Goal: Transaction & Acquisition: Download file/media

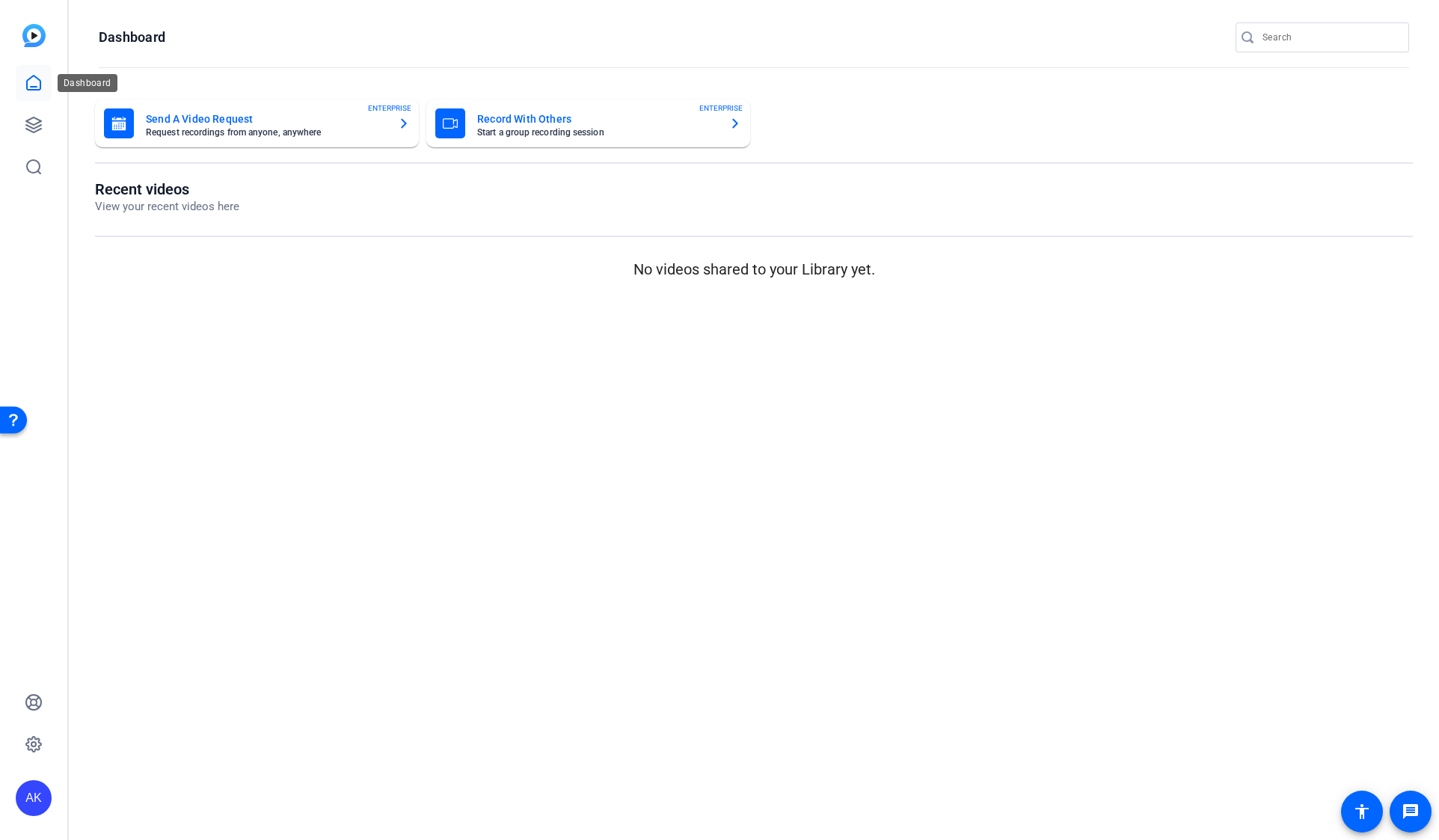
click at [29, 80] on icon at bounding box center [34, 82] width 13 height 14
click at [40, 793] on div "AK" at bounding box center [34, 798] width 36 height 36
click at [116, 787] on div "ServiceNow" at bounding box center [111, 792] width 86 height 15
click at [468, 130] on div "Record With Others Start a group recording session ENTERPRISE" at bounding box center [588, 123] width 306 height 30
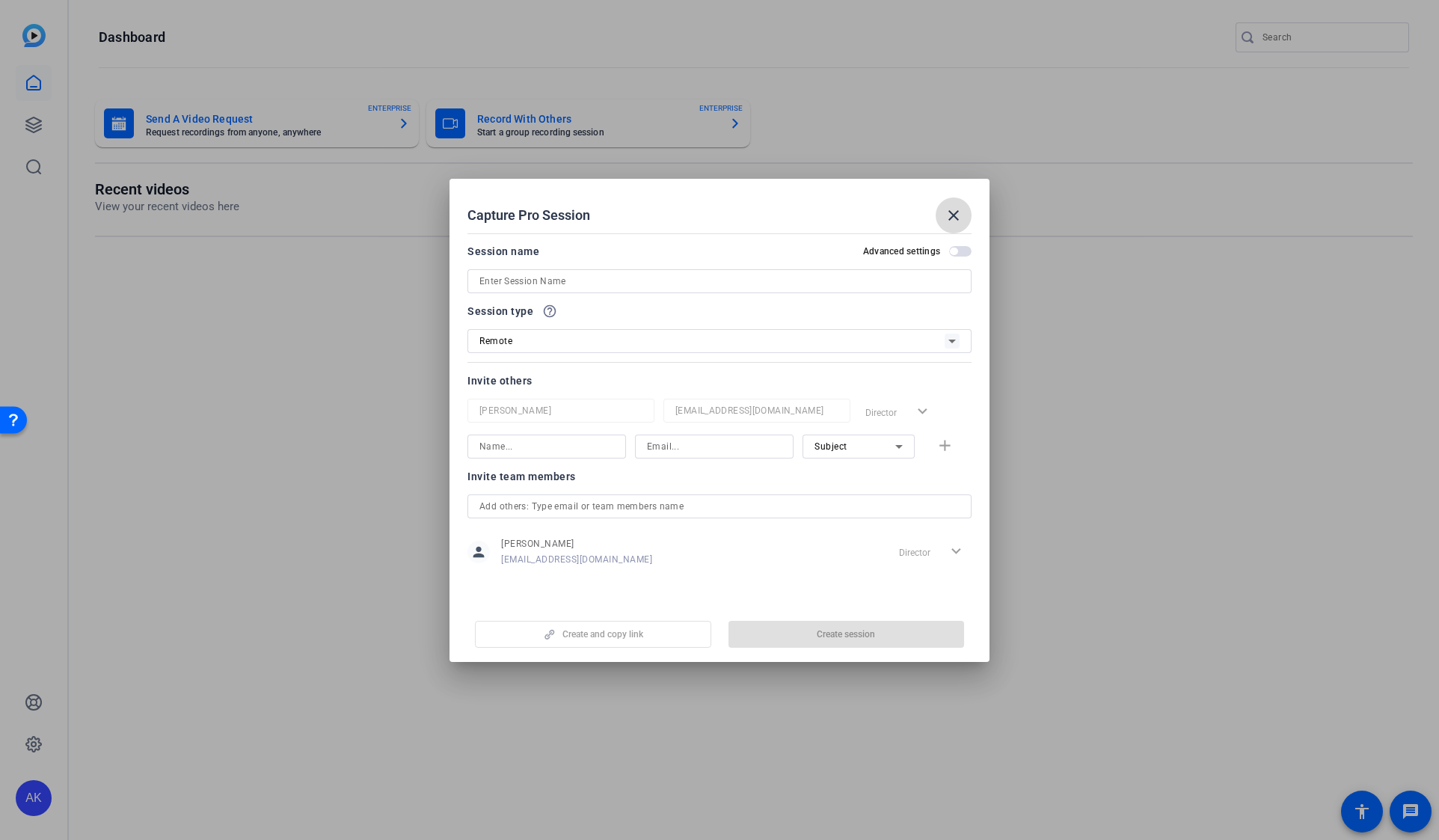
click at [953, 213] on mat-icon "close" at bounding box center [954, 215] width 18 height 18
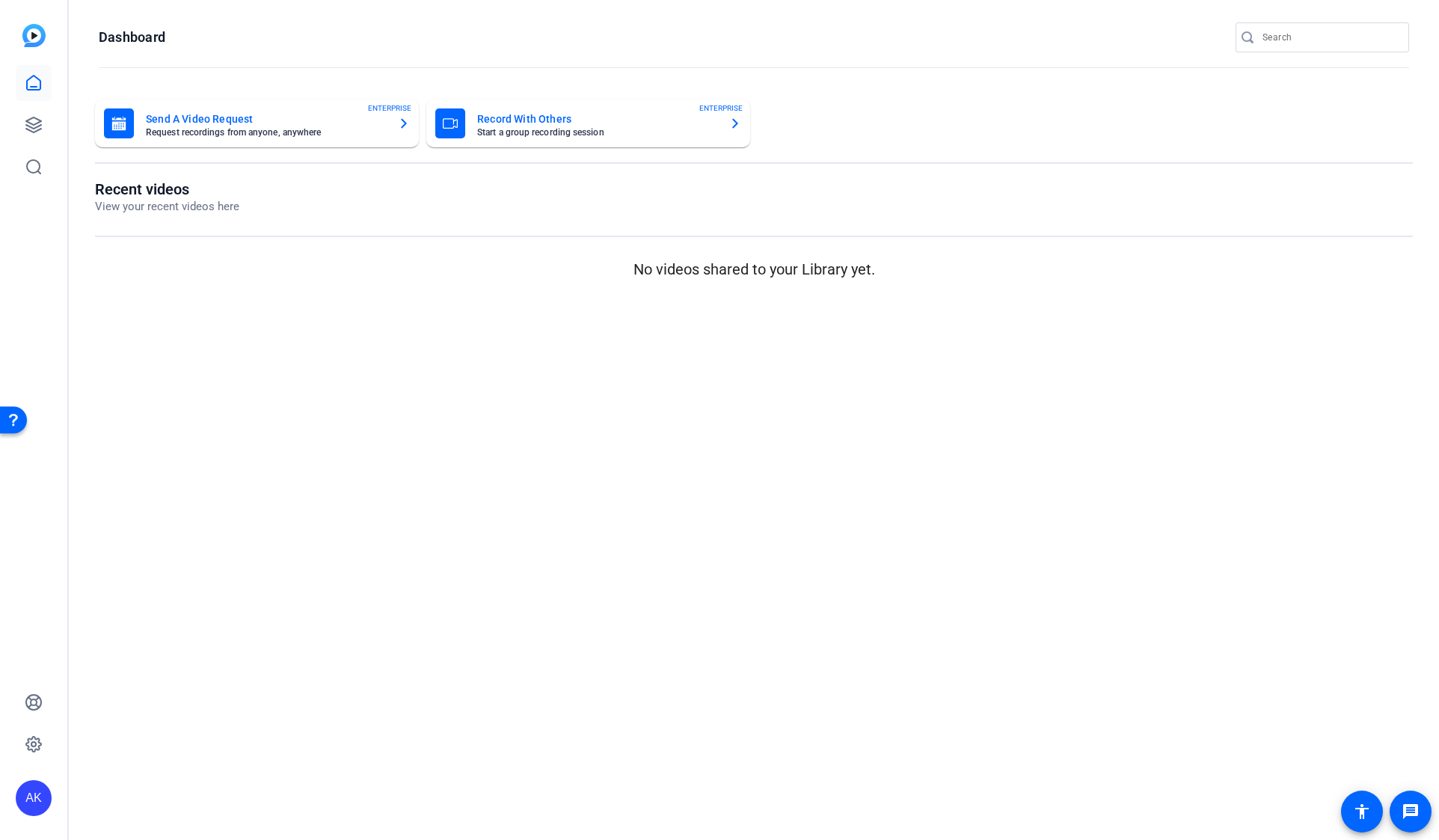
click at [28, 31] on img at bounding box center [34, 35] width 23 height 23
click at [41, 131] on icon at bounding box center [34, 125] width 18 height 18
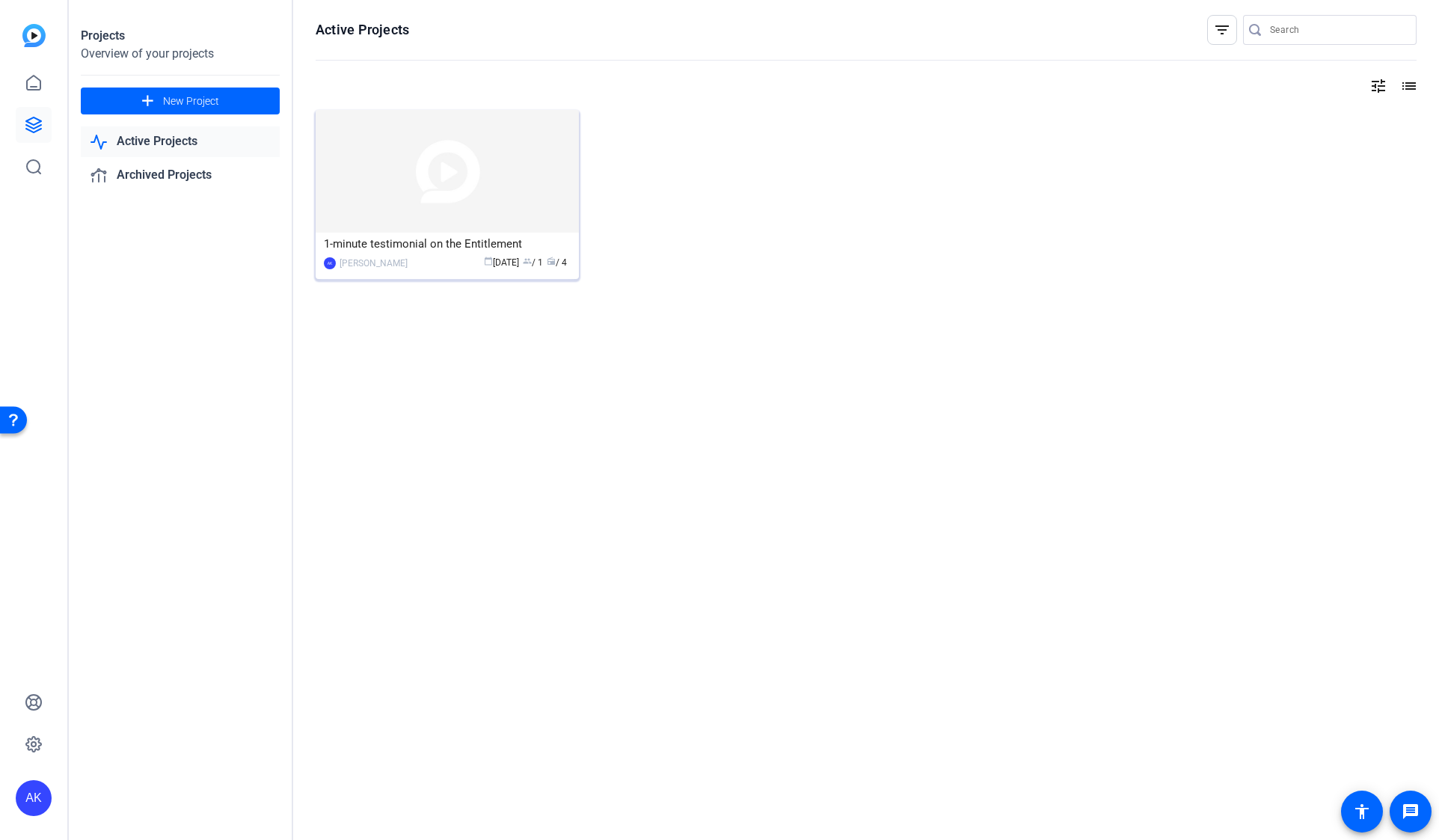
click at [398, 250] on div "1-minute testimonial on the Entitlement" at bounding box center [447, 243] width 247 height 22
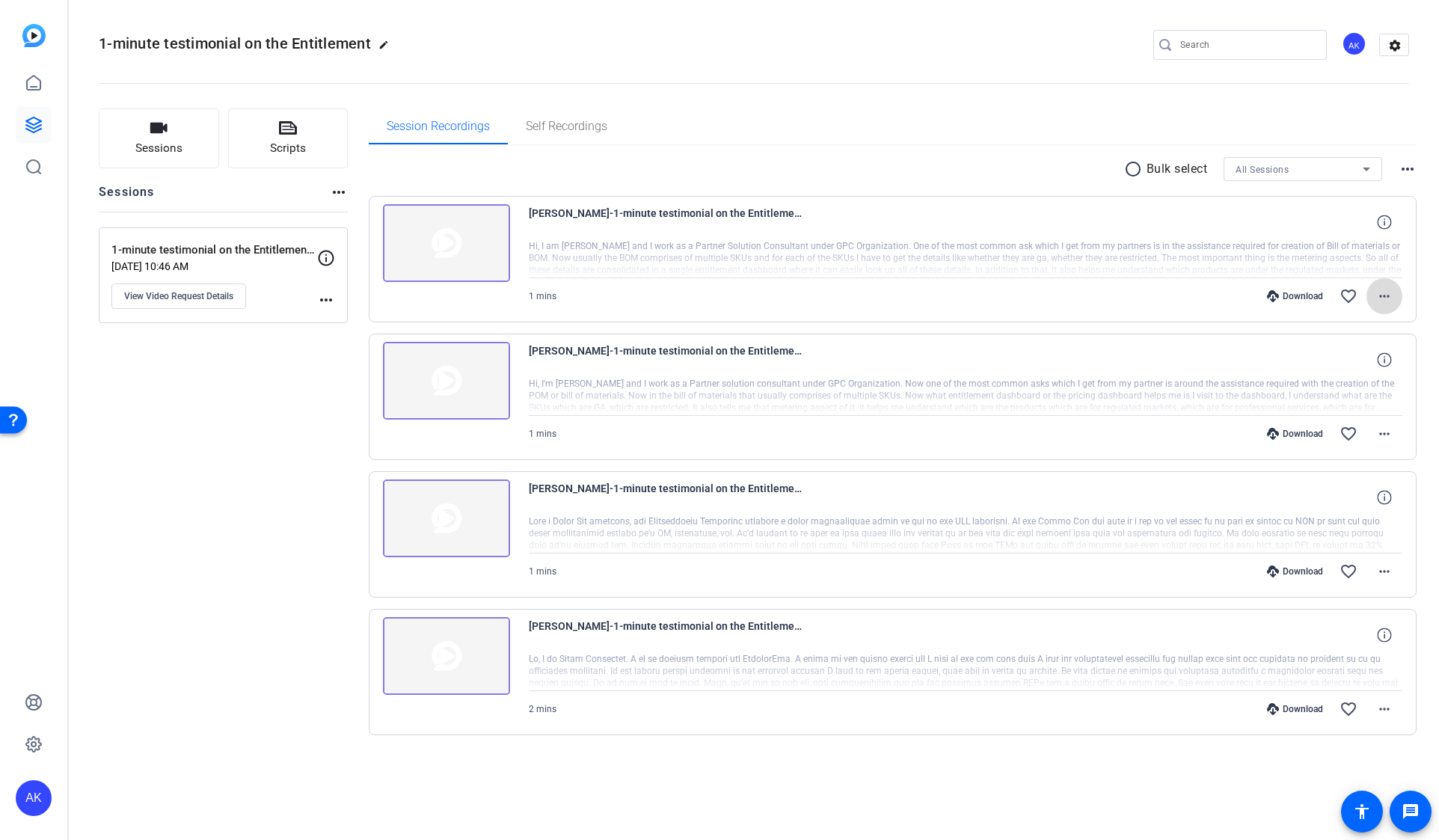
click at [1387, 293] on mat-icon "more_horiz" at bounding box center [1385, 296] width 18 height 18
click at [1329, 383] on span "Share MP4" at bounding box center [1345, 383] width 90 height 18
click at [1386, 708] on mat-icon "more_horiz" at bounding box center [1385, 709] width 18 height 18
click at [1311, 585] on span "Share MP4" at bounding box center [1345, 585] width 90 height 18
click at [1386, 296] on mat-icon "more_horiz" at bounding box center [1385, 296] width 18 height 18
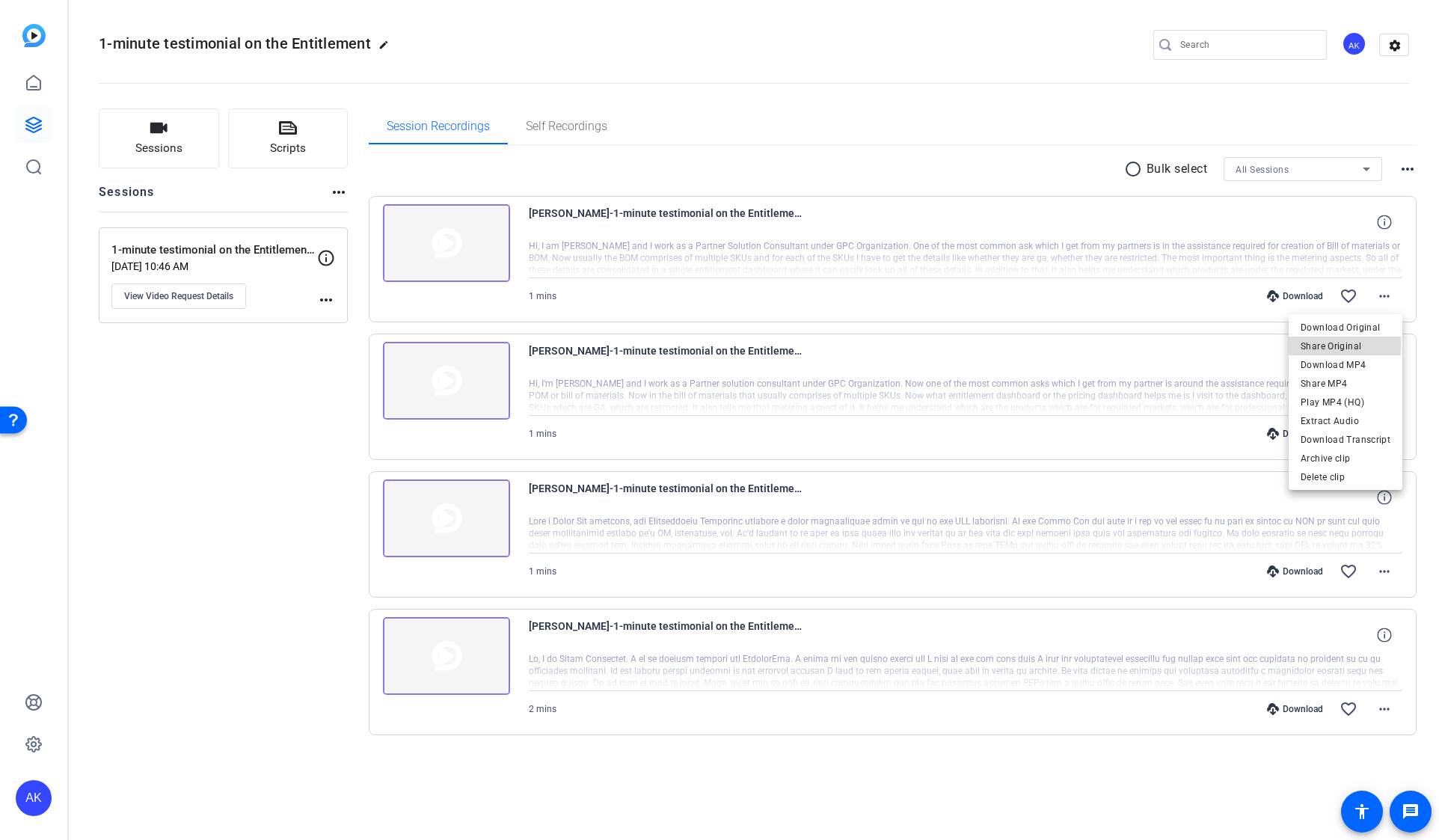
click at [1311, 345] on span "Share Original" at bounding box center [1345, 347] width 90 height 18
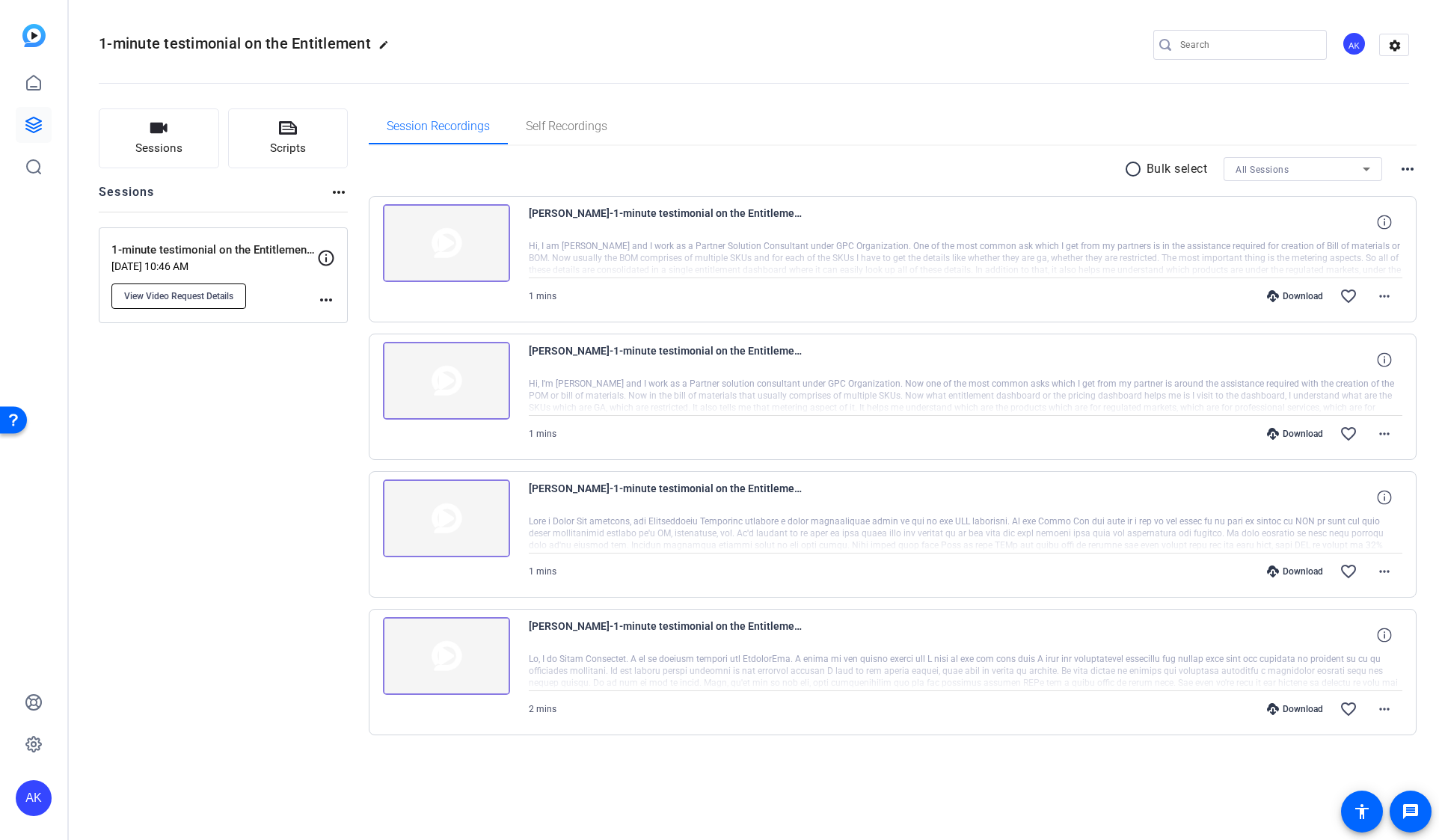
click at [165, 291] on span "View Video Request Details" at bounding box center [178, 296] width 109 height 12
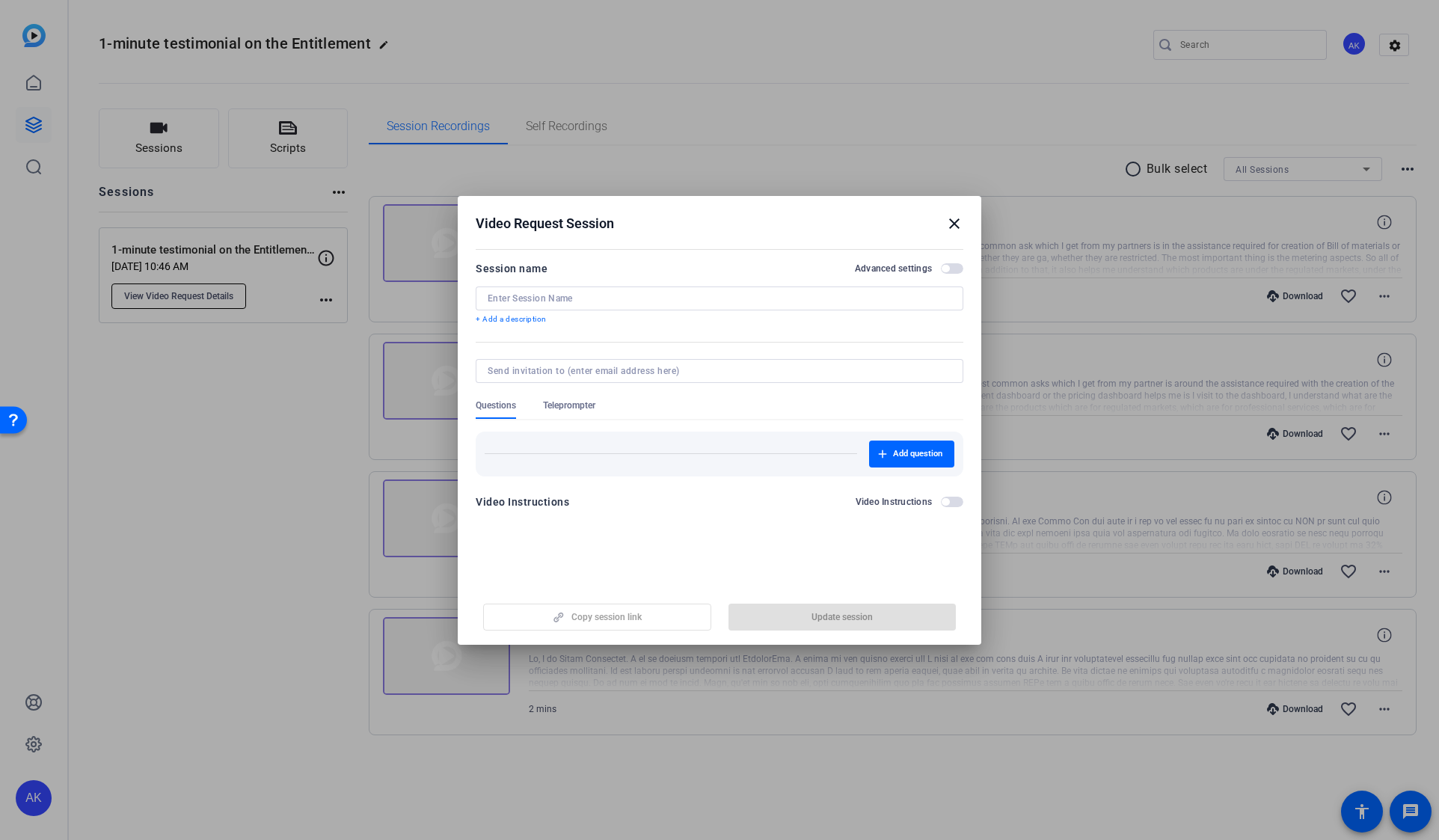
type input "1-minute testimonial on the Entitlement Dashboard"
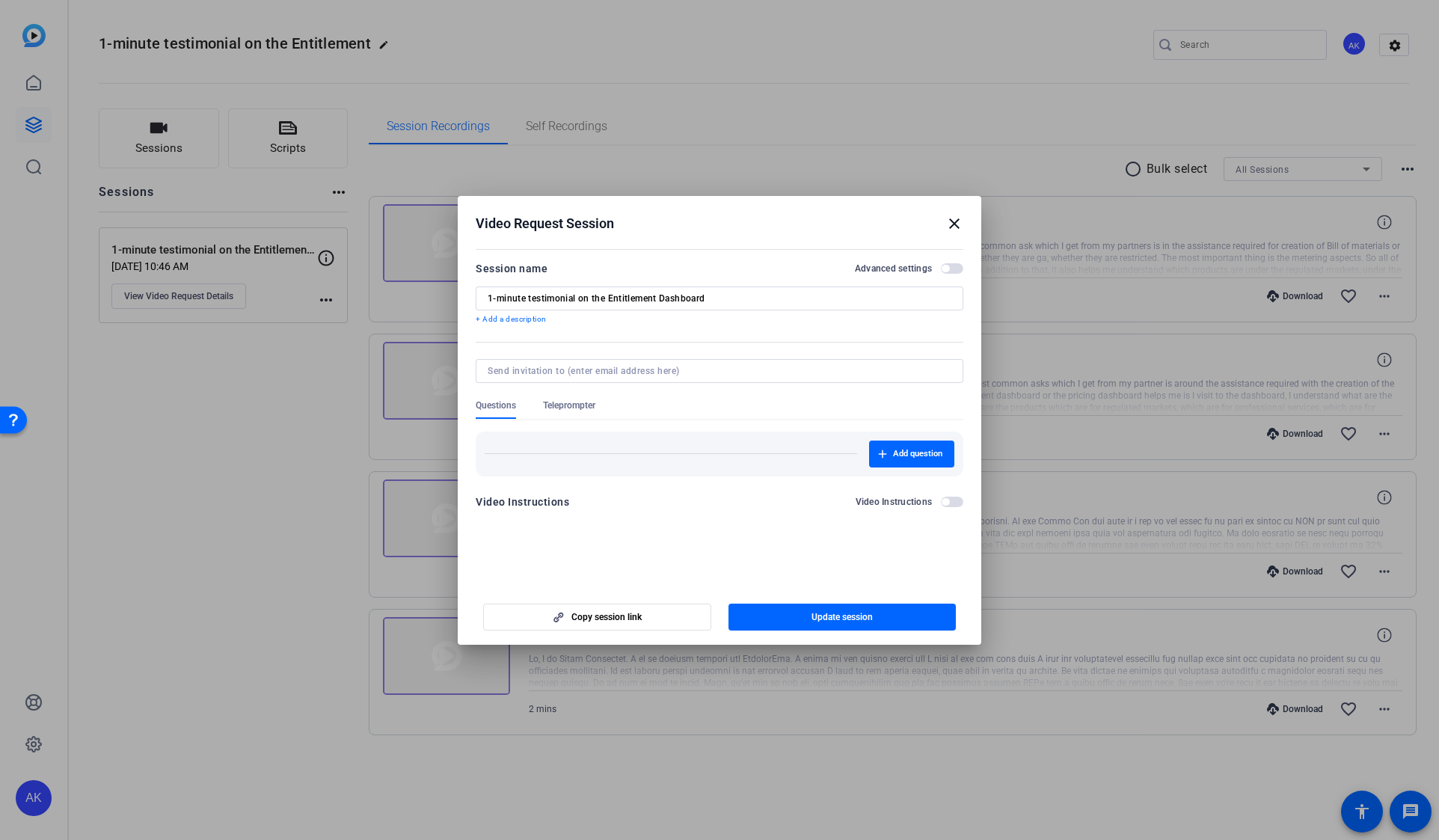
click at [954, 223] on mat-icon "close" at bounding box center [954, 223] width 18 height 18
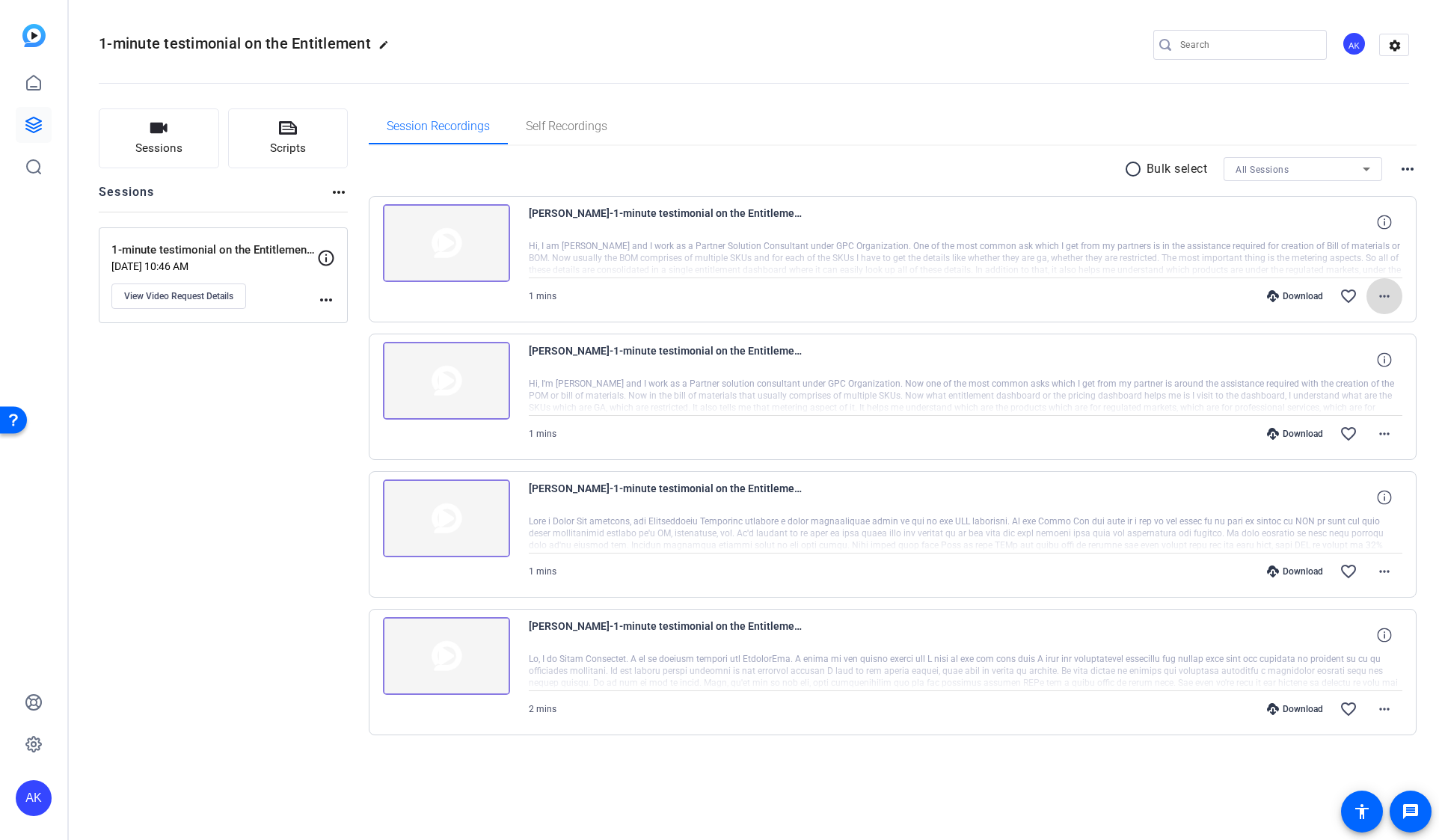
click at [1380, 298] on mat-icon "more_horiz" at bounding box center [1385, 296] width 18 height 18
click at [1355, 360] on span "Download MP4" at bounding box center [1345, 365] width 90 height 18
click at [1381, 436] on mat-icon "more_horiz" at bounding box center [1385, 434] width 18 height 18
click at [1342, 501] on span "Download MP4" at bounding box center [1345, 503] width 90 height 18
click at [1380, 573] on mat-icon "more_horiz" at bounding box center [1385, 571] width 18 height 18
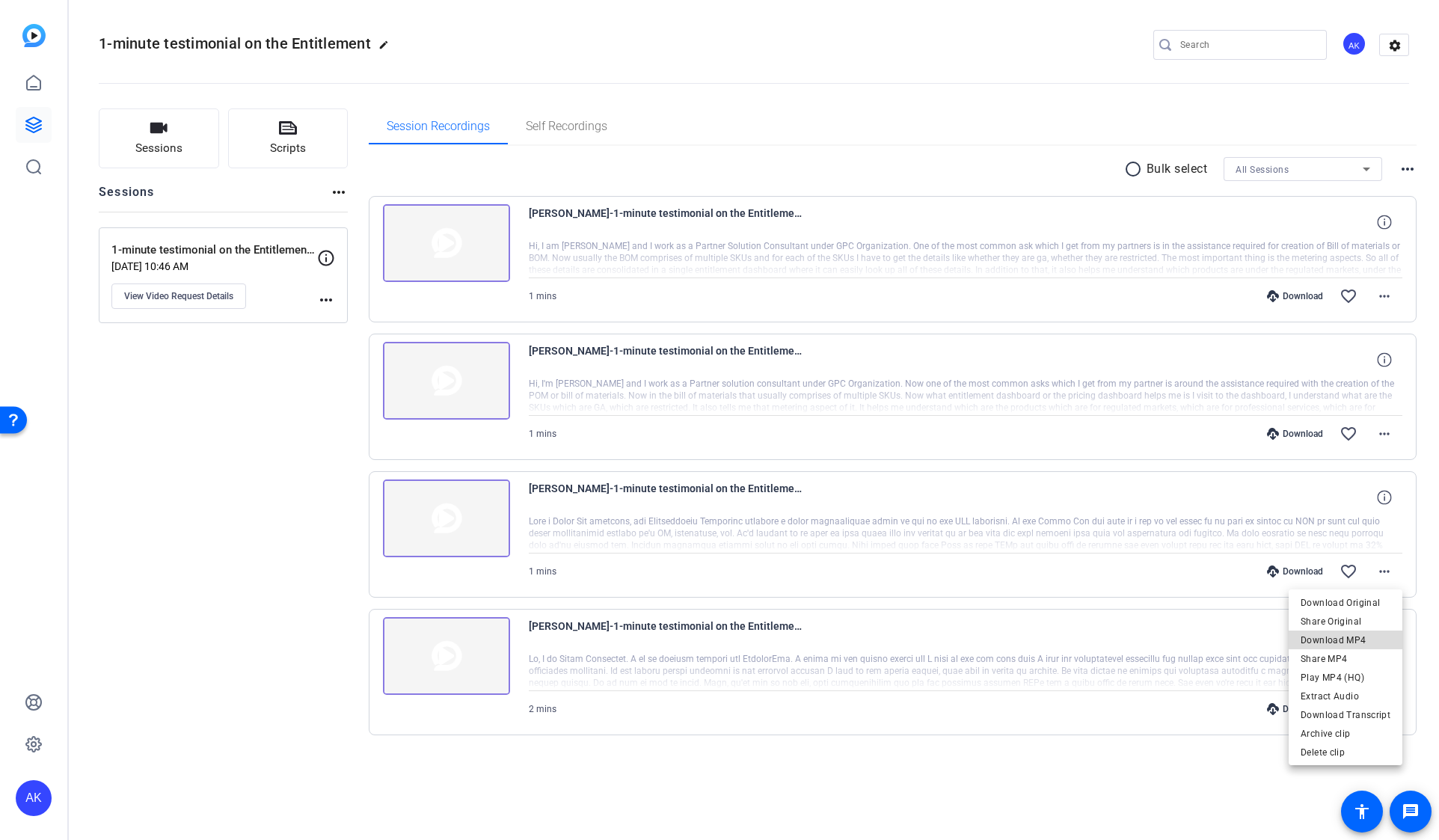
click at [1360, 639] on span "Download MP4" at bounding box center [1345, 640] width 90 height 18
click at [1382, 708] on mat-icon "more_horiz" at bounding box center [1385, 709] width 18 height 18
click at [1318, 567] on span "Download MP4" at bounding box center [1345, 566] width 90 height 18
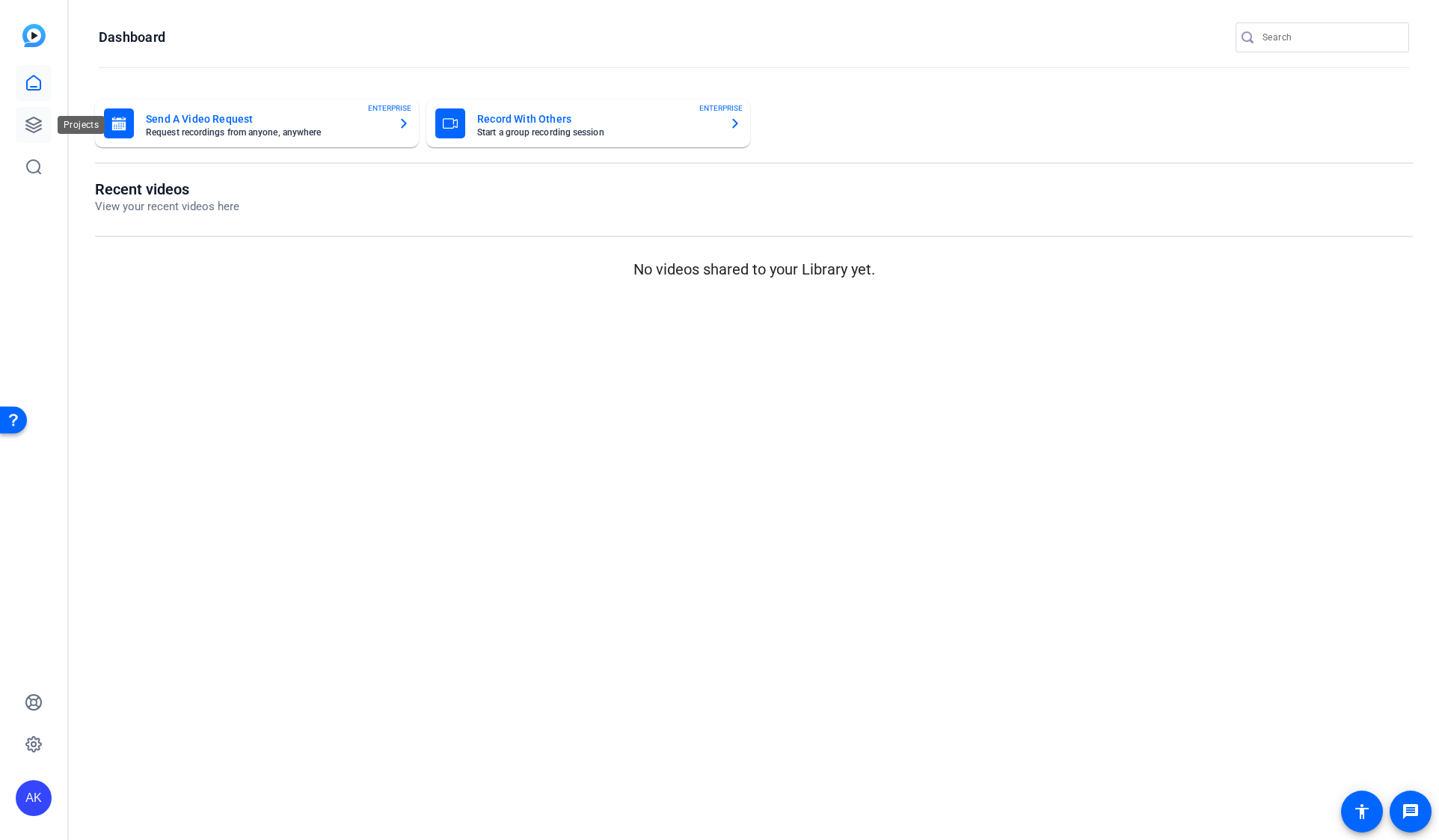
click at [39, 135] on link at bounding box center [34, 125] width 36 height 36
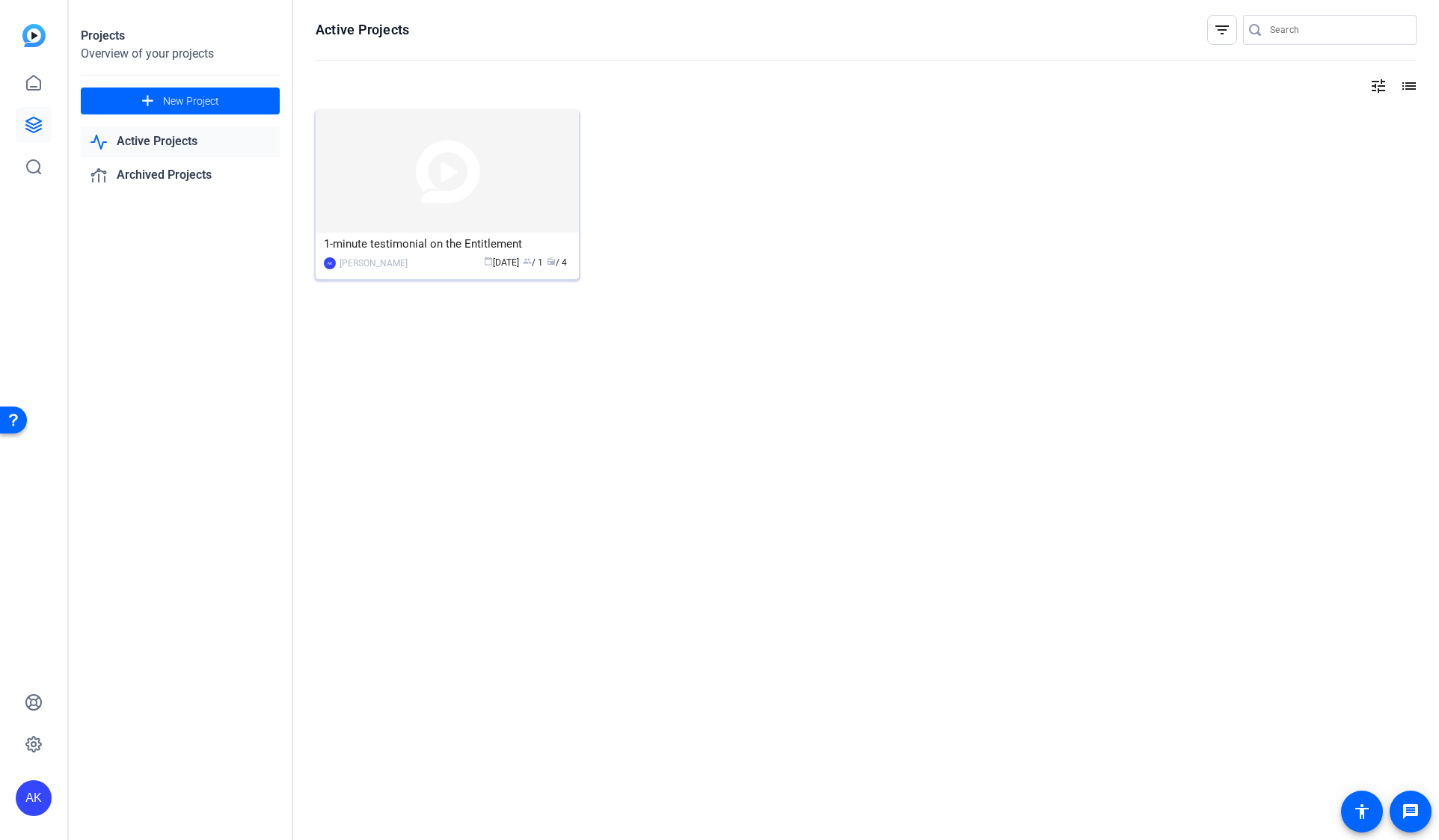
click at [378, 130] on img at bounding box center [447, 171] width 264 height 122
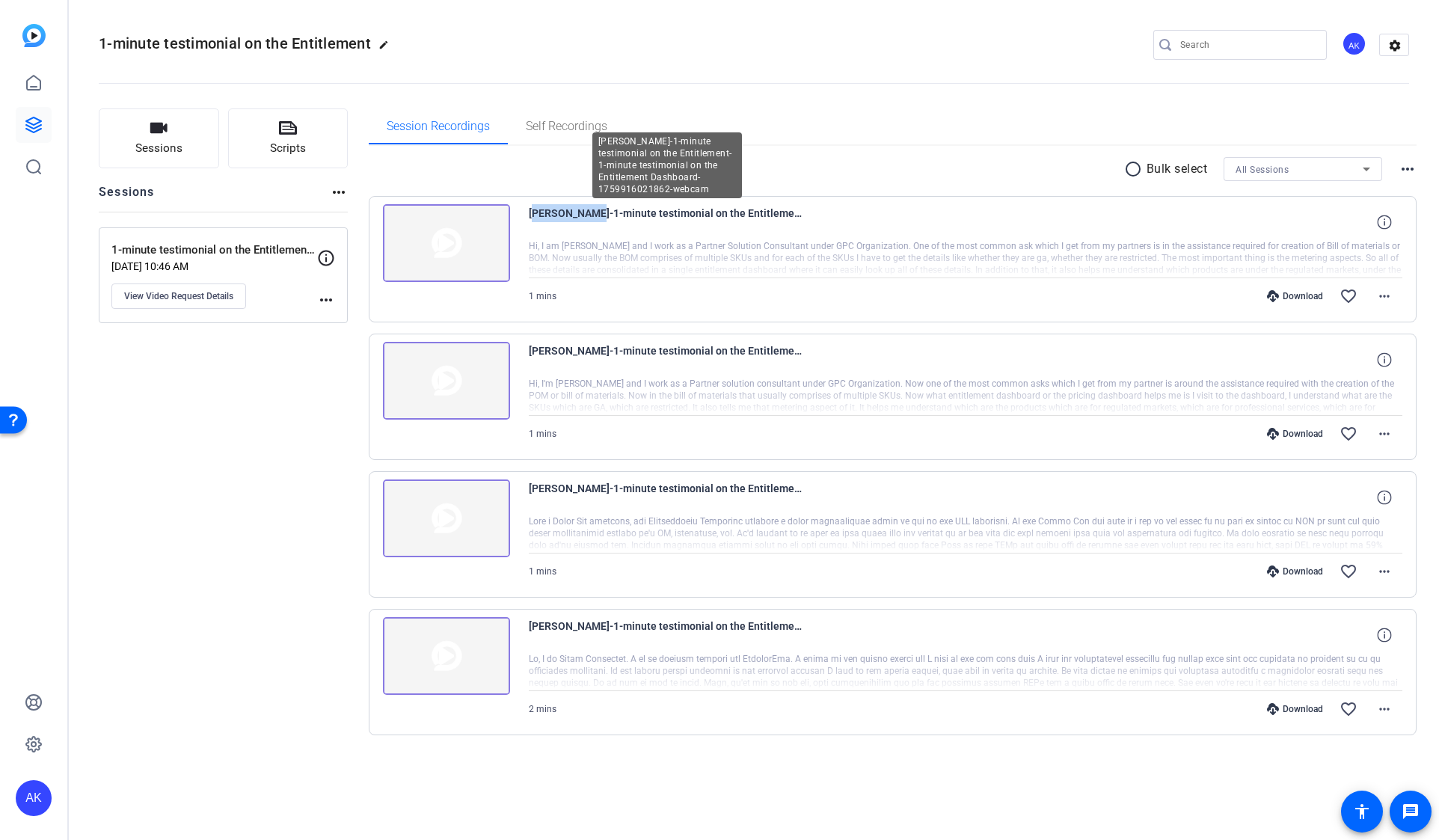
drag, startPoint x: 530, startPoint y: 213, endPoint x: 587, endPoint y: 216, distance: 57.1
click at [587, 216] on span "[PERSON_NAME]-1-minute testimonial on the Entitlement-1-minute testimonial on t…" at bounding box center [667, 223] width 277 height 36
